Goal: Complete application form

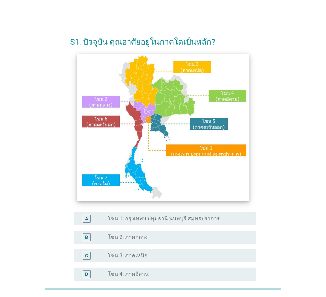
scroll to position [66, 0]
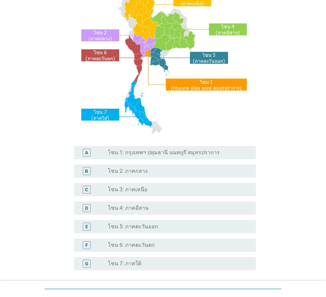
click at [150, 191] on div "radio_button_unchecked โซน 3: ภาคเหนือ" at bounding box center [176, 189] width 137 height 7
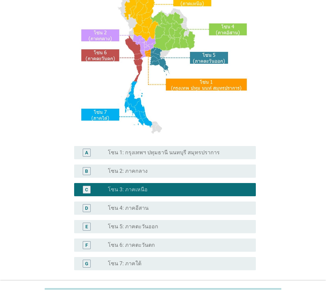
scroll to position [124, 0]
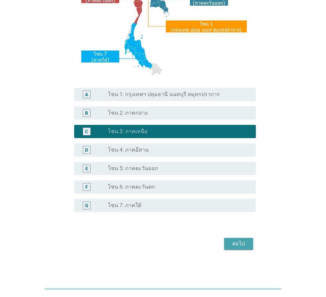
click at [240, 245] on div "ต่อไป" at bounding box center [238, 244] width 19 height 8
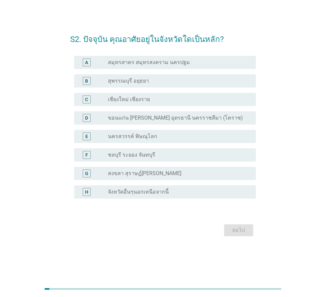
scroll to position [0, 0]
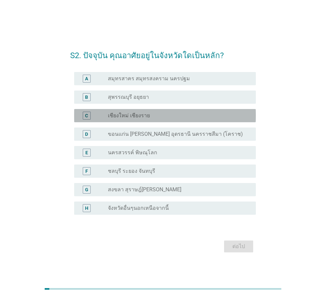
click at [163, 114] on div "radio_button_unchecked เชียงใหม่ เชียงราย" at bounding box center [176, 115] width 137 height 7
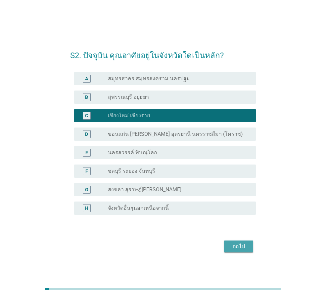
click at [242, 246] on div "ต่อไป" at bounding box center [238, 247] width 19 height 8
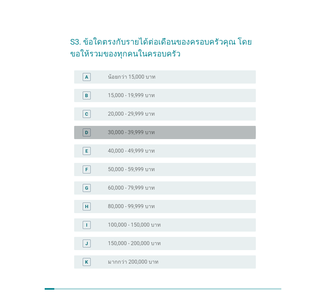
click at [174, 135] on div "radio_button_unchecked 30,000 - 39,999 บาท" at bounding box center [176, 132] width 137 height 7
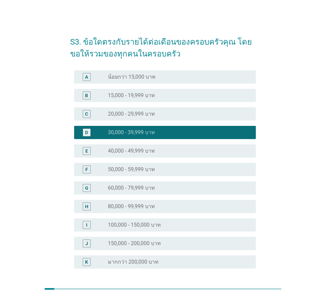
scroll to position [57, 0]
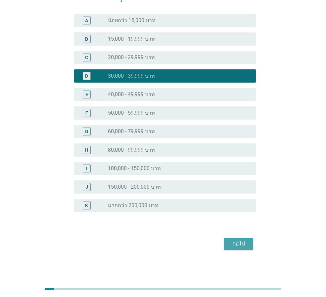
click at [229, 244] on div "ต่อไป" at bounding box center [238, 244] width 19 height 8
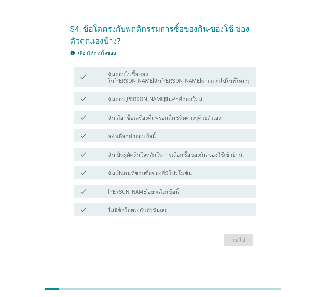
scroll to position [0, 0]
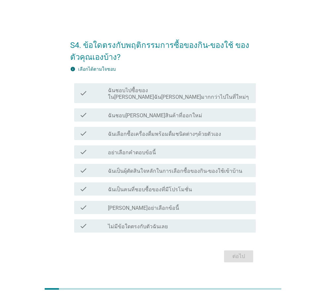
click at [226, 96] on div "check_box_outline_blank ฉันชอบไปซื้อของใน[PERSON_NAME]ฉัน[PERSON_NAME]มากกว่าไป…" at bounding box center [179, 93] width 143 height 15
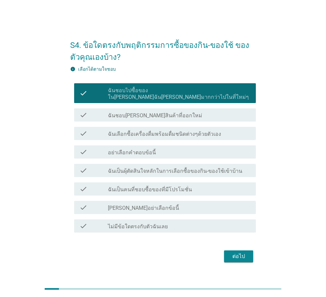
click at [235, 133] on div "check_box_outline_blank ฉันเลือกซื้อเครื่องดื่มพร้อมดื่มชนิดต่างๆด้วยตัวเอง" at bounding box center [179, 134] width 143 height 8
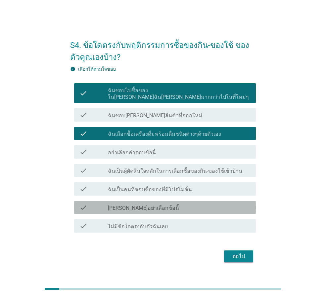
click at [223, 206] on div "check_box_outline_blank [PERSON_NAME]อย่าเลือกข้อนี้" at bounding box center [179, 208] width 143 height 8
